Goal: Task Accomplishment & Management: Manage account settings

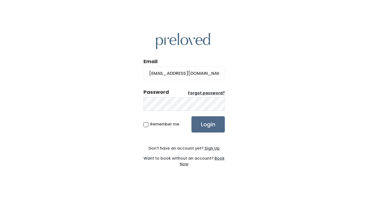
type input "maddy@ioneki.com"
click at [191, 116] on input "Login" at bounding box center [207, 124] width 33 height 16
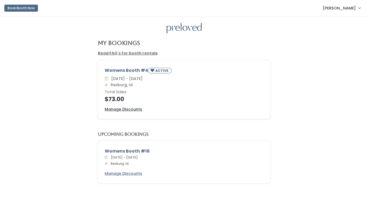
click at [128, 73] on div "Womens Booth #4 ACTIVE" at bounding box center [184, 71] width 159 height 8
drag, startPoint x: 155, startPoint y: 73, endPoint x: 168, endPoint y: 71, distance: 12.8
click at [168, 71] on span "ACTIVE" at bounding box center [160, 71] width 24 height 6
drag, startPoint x: 168, startPoint y: 71, endPoint x: 145, endPoint y: 68, distance: 23.3
click at [145, 68] on div "Womens Booth #4 ACTIVE" at bounding box center [184, 71] width 159 height 8
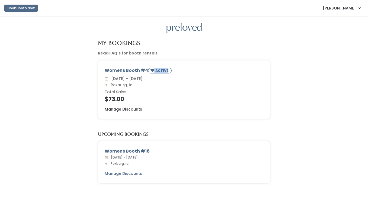
click at [140, 52] on link "Read FAQ's for booth rentals" at bounding box center [128, 52] width 60 height 5
click at [243, 65] on div "Womens Booth #4 ACTIVE Sat. Aug 16 - Fri. Aug 22 Rexburg, Id Total Sales $73.00…" at bounding box center [184, 90] width 172 height 58
click at [160, 104] on div "Womens Booth #4 ACTIVE Sat. Aug 16 - Fri. Aug 22 Rexburg, Id Total Sales $73.00…" at bounding box center [184, 90] width 172 height 58
click at [133, 110] on u "Manage Discounts" at bounding box center [123, 109] width 37 height 5
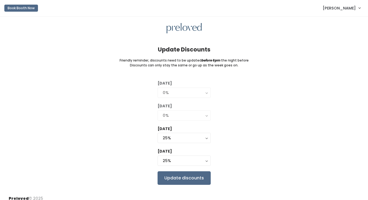
scroll to position [6, 0]
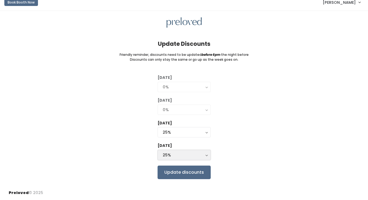
click at [197, 152] on div "25%" at bounding box center [184, 155] width 43 height 6
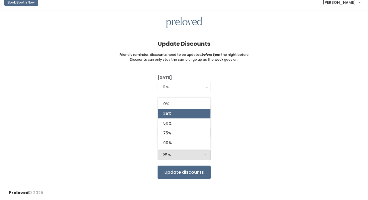
click at [217, 123] on div "Tuesday 0% 25% 50% 75% 90% 0% Wednesday 0% 25% 50% 75% 90% 0% Thursday 0% 25% 5…" at bounding box center [184, 127] width 351 height 104
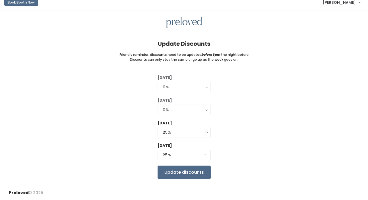
click at [203, 110] on div "0%" at bounding box center [184, 110] width 43 height 6
click at [197, 161] on form "Tuesday 0% 25% 50% 75% 90% 0% Wednesday 0% 25% 50% 75% 90% 0% 0% 25% 50% 75% 90…" at bounding box center [184, 127] width 53 height 104
click at [198, 159] on button "25%" at bounding box center [184, 155] width 53 height 10
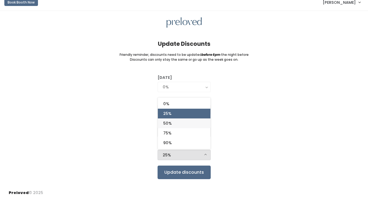
click at [195, 126] on link "50%" at bounding box center [184, 123] width 53 height 10
select select "50%"
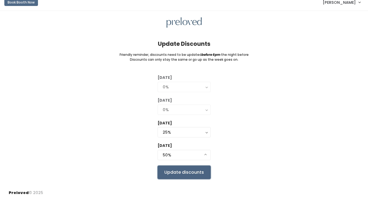
click at [189, 173] on input "Update discounts" at bounding box center [184, 173] width 53 height 14
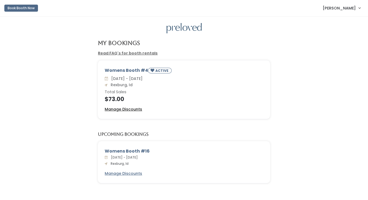
click at [137, 108] on u "Manage Discounts" at bounding box center [123, 109] width 37 height 5
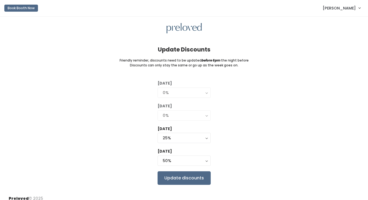
scroll to position [6, 0]
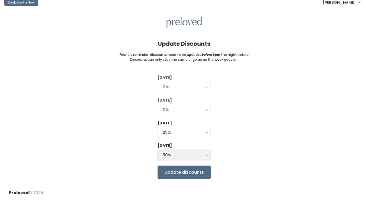
click at [194, 156] on div "50%" at bounding box center [184, 155] width 43 height 6
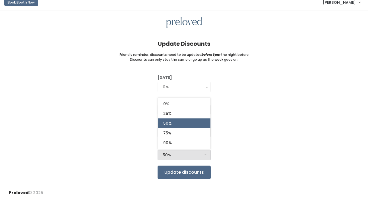
click at [219, 149] on div "[DATE] 0% 25% 50% 75% 90% 0% [DATE] 0% 25% 50% 75% 90% 0% [DATE] 0% 25% 50% 75%…" at bounding box center [184, 127] width 351 height 104
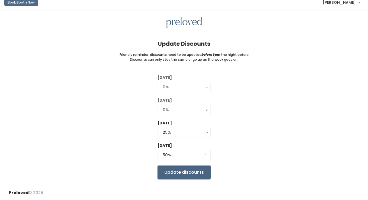
click at [189, 173] on input "Update discounts" at bounding box center [184, 173] width 53 height 14
